Goal: Task Accomplishment & Management: Manage account settings

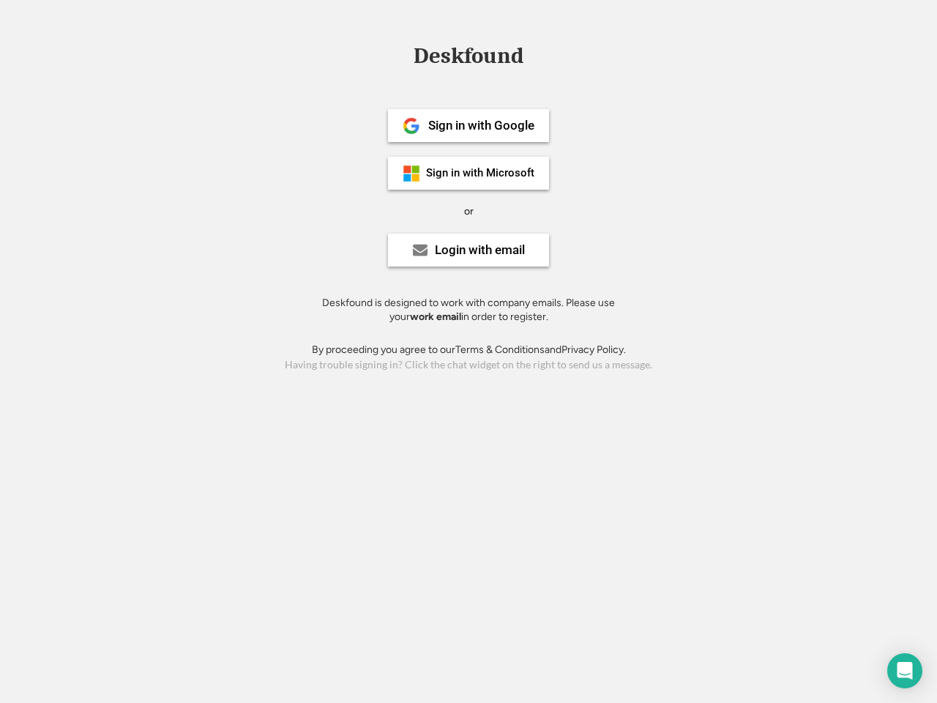
click at [469, 209] on div "or" at bounding box center [469, 211] width 10 height 15
click at [469, 59] on div "Deskfound" at bounding box center [468, 56] width 124 height 23
click at [401, 55] on div "Deskfound" at bounding box center [468, 59] width 937 height 28
click at [469, 59] on div "Deskfound" at bounding box center [468, 56] width 124 height 23
click at [469, 211] on div "or" at bounding box center [469, 211] width 10 height 15
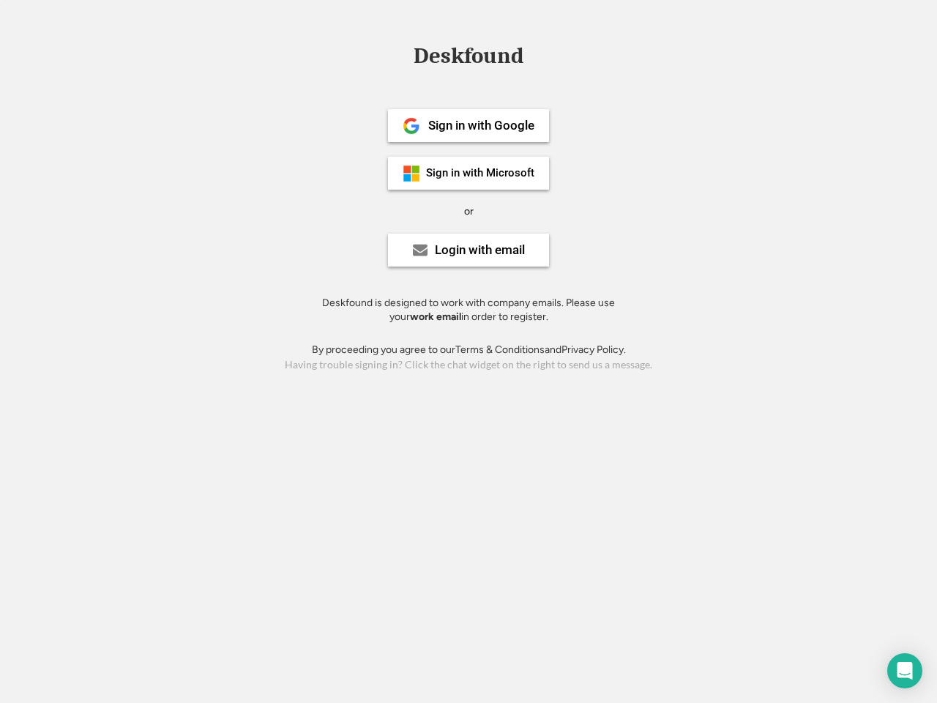
click at [469, 125] on div "Sign in with Google" at bounding box center [481, 125] width 106 height 12
click at [481, 125] on div "Sign in with Google" at bounding box center [481, 125] width 106 height 12
click at [412, 126] on img at bounding box center [412, 126] width 18 height 18
click at [469, 173] on div "Sign in with Microsoft" at bounding box center [480, 173] width 108 height 11
click at [481, 173] on div "Sign in with Microsoft" at bounding box center [480, 173] width 108 height 11
